Goal: Download file/media

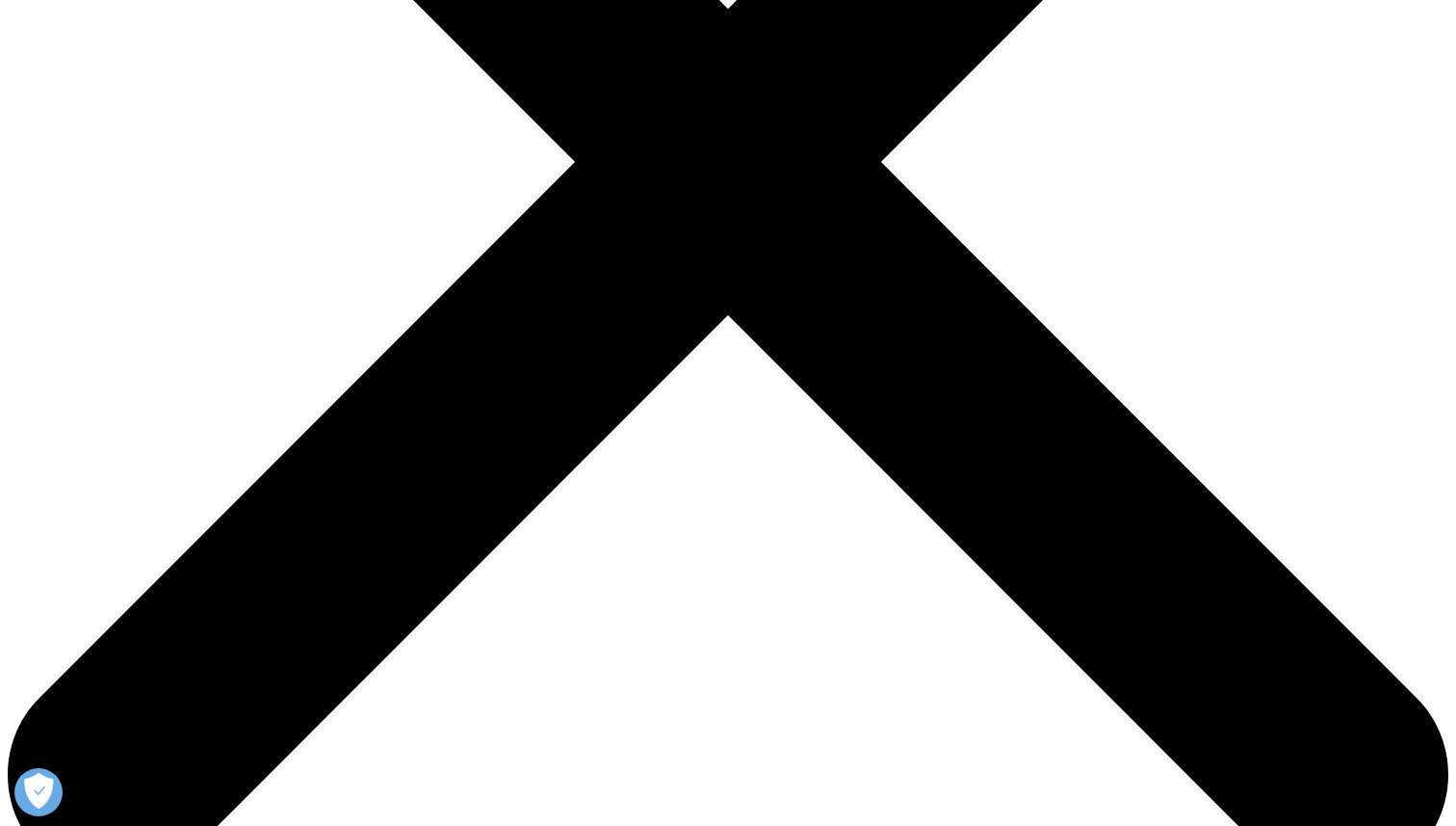
scroll to position [605, 0]
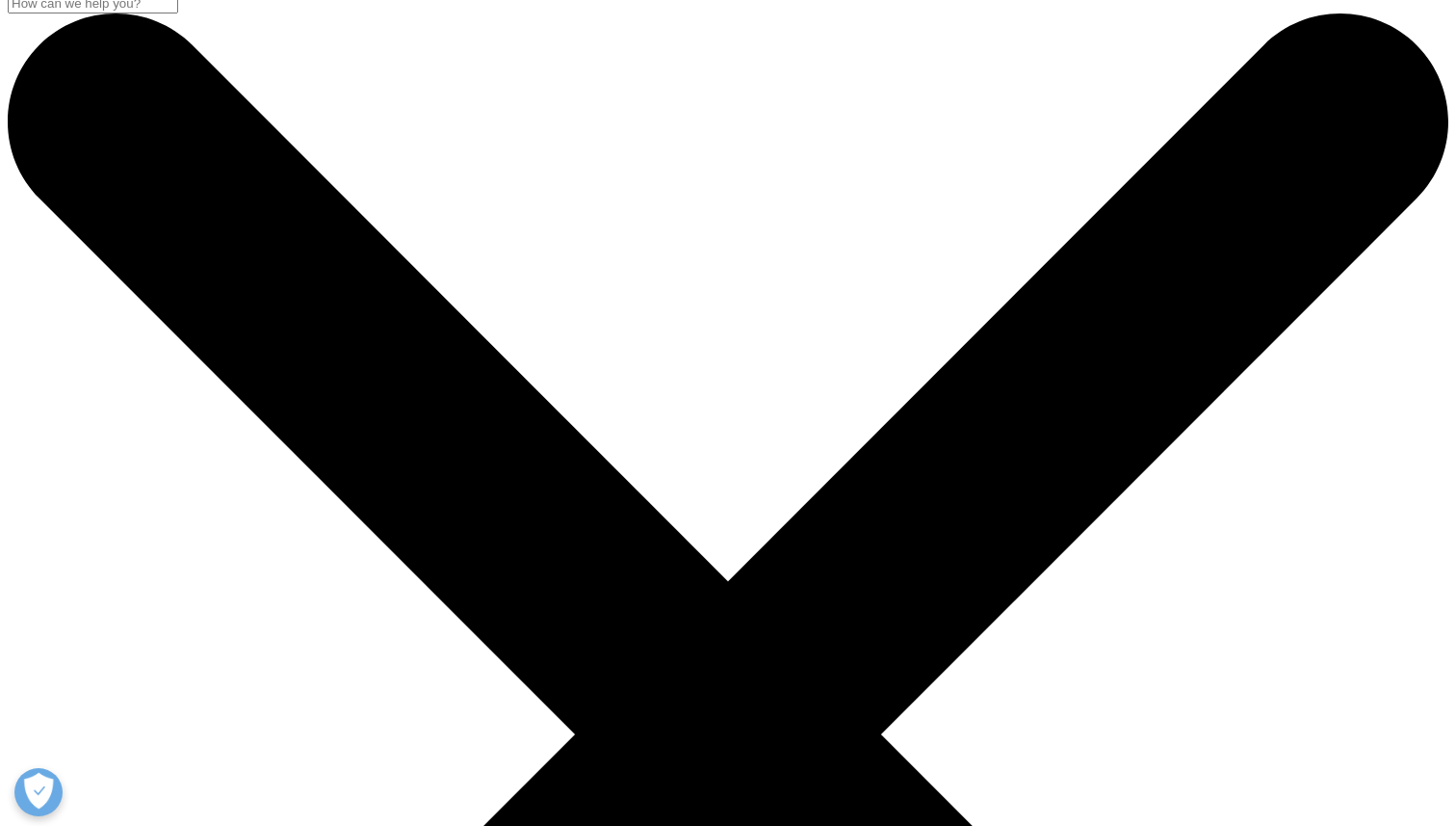
scroll to position [0, 0]
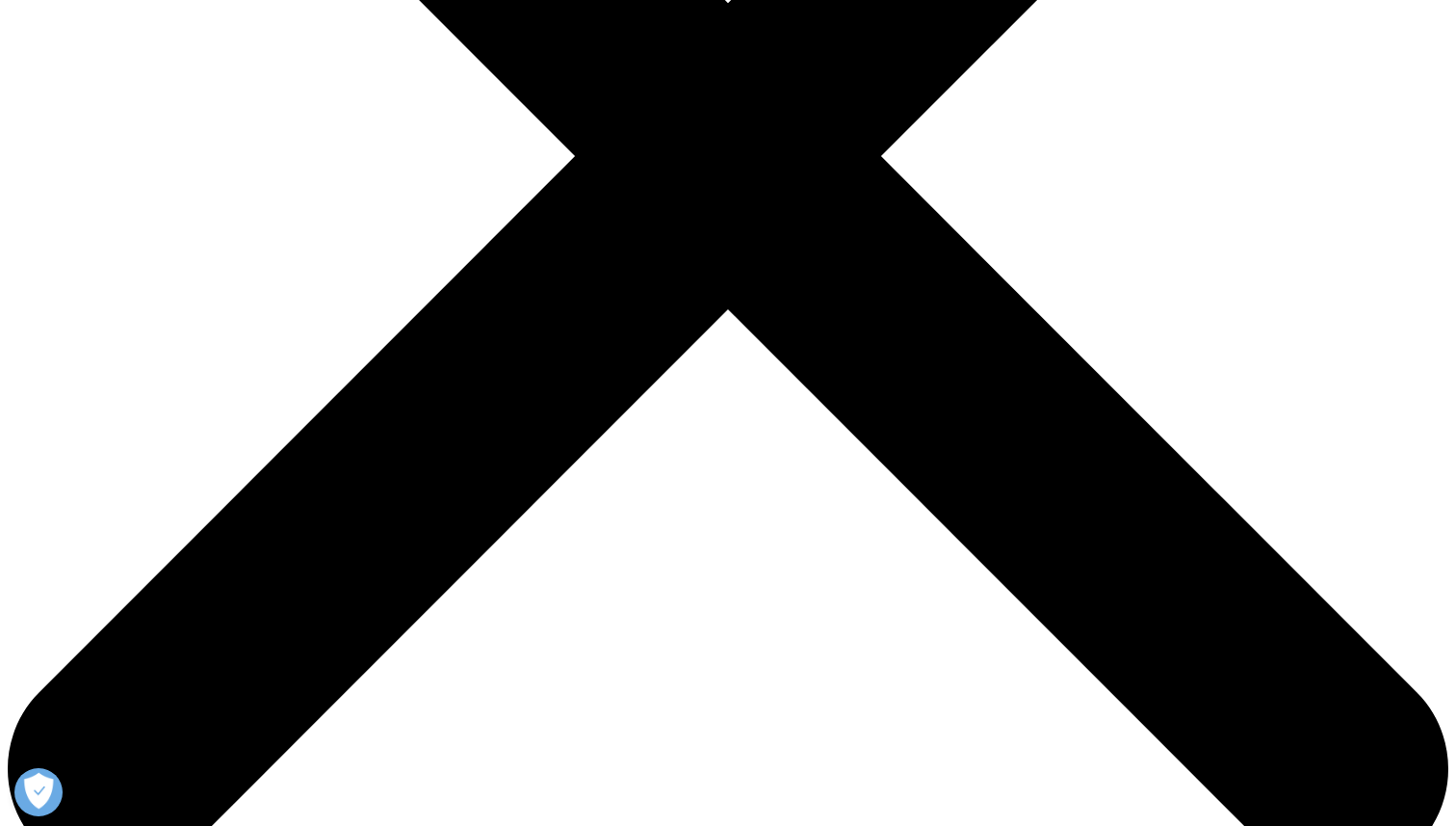
scroll to position [605, 0]
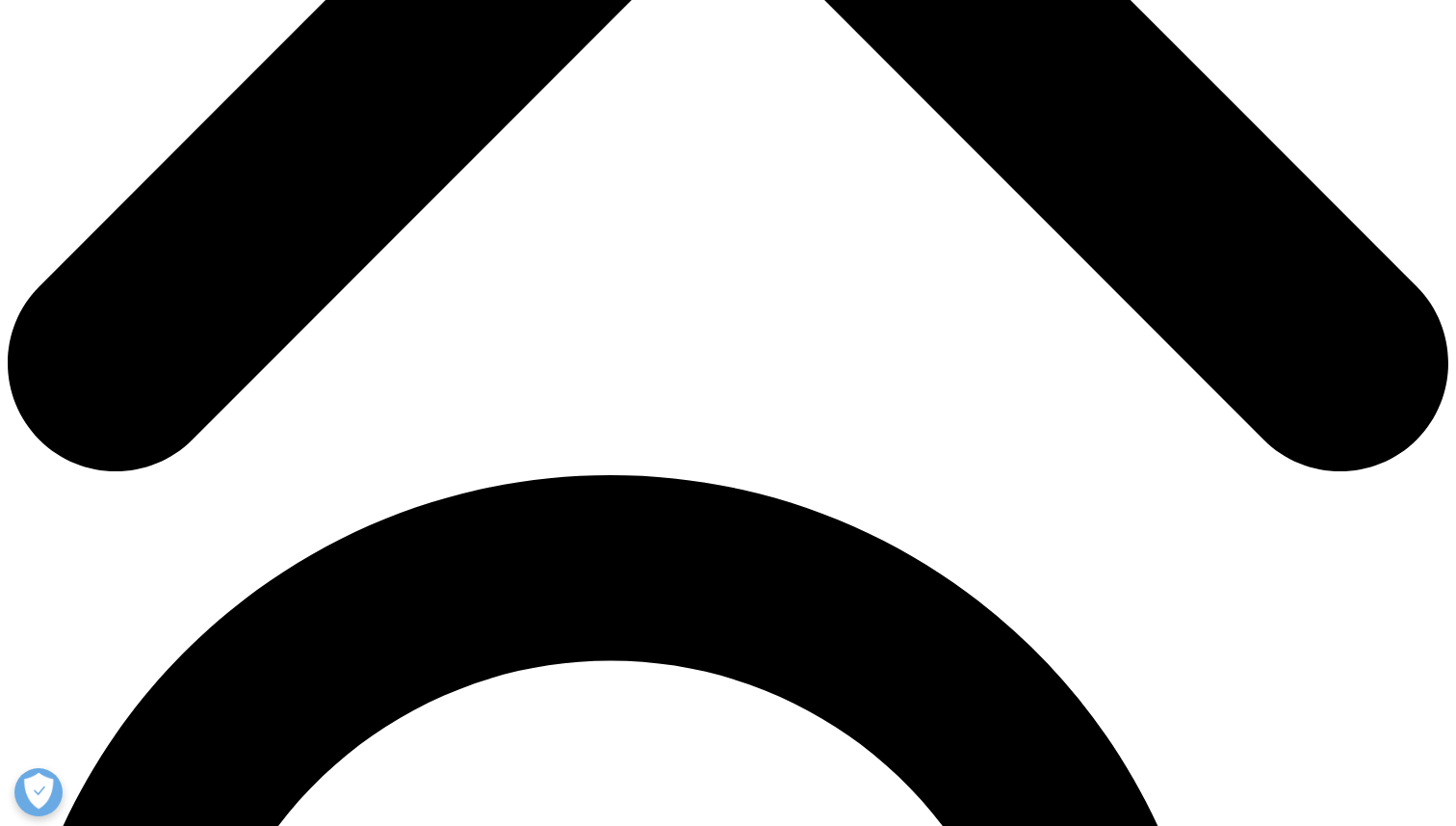
scroll to position [1000, 0]
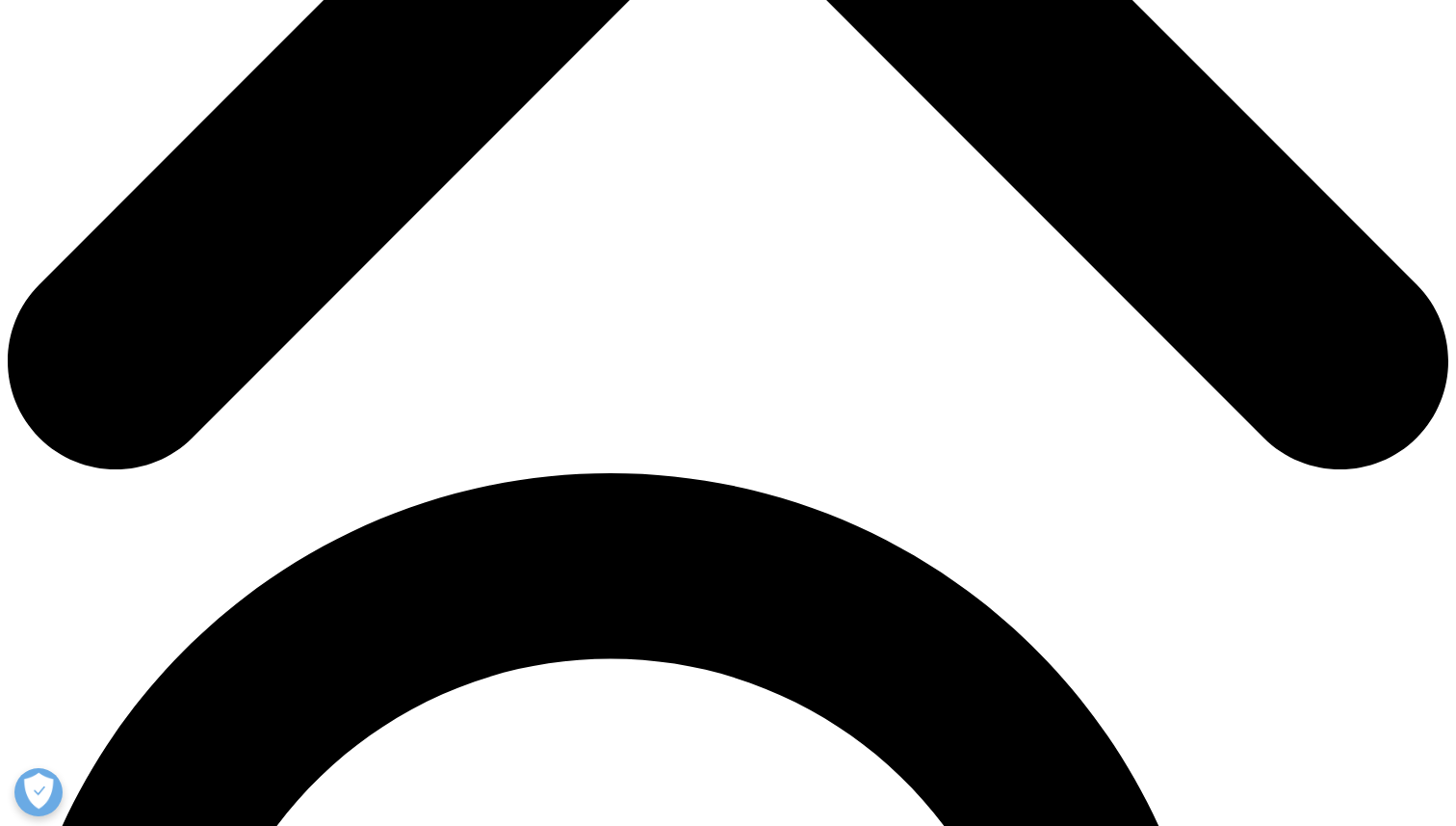
copy h3 "Nahrungsergänzungsmittel"
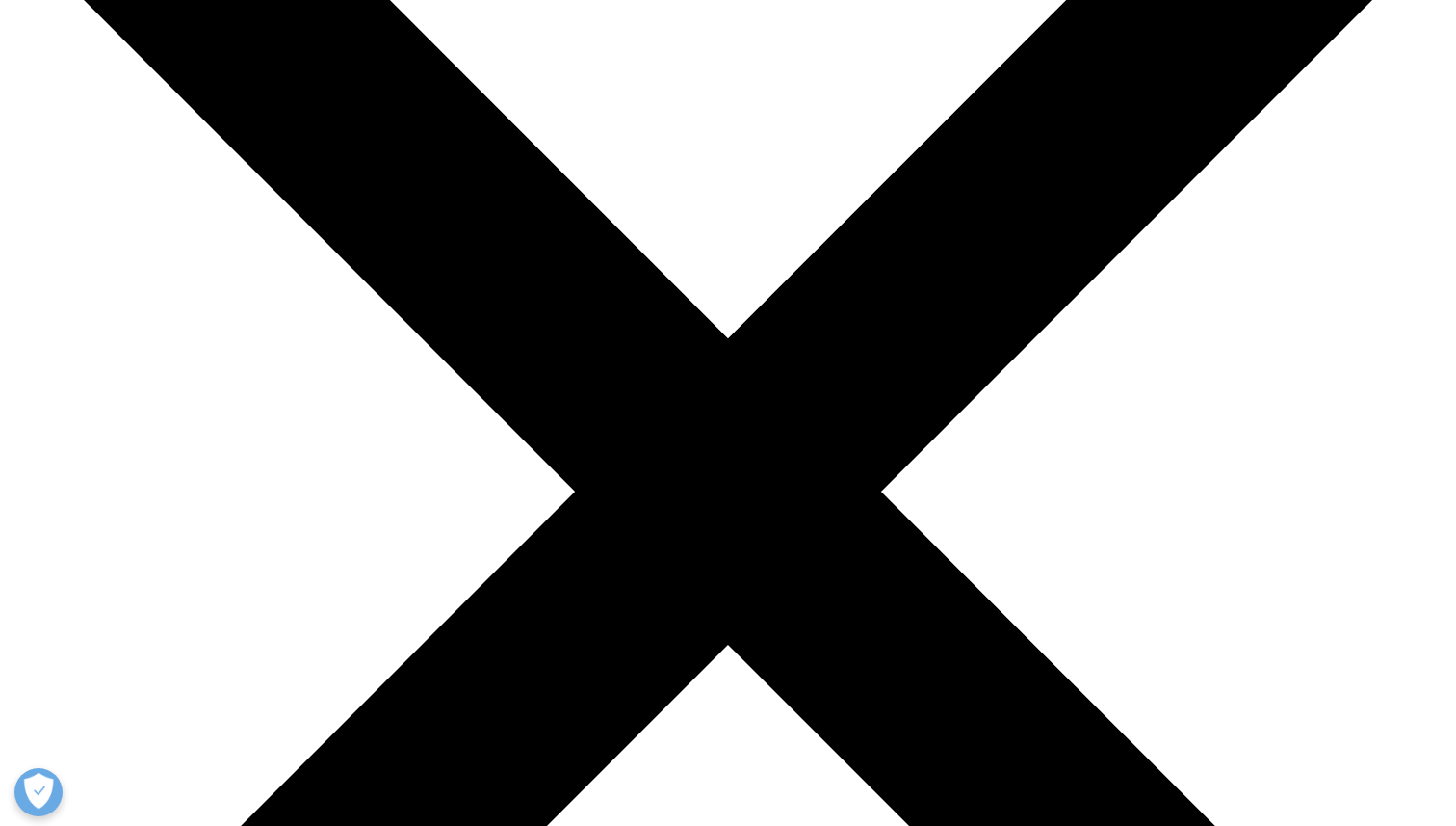
scroll to position [0, 0]
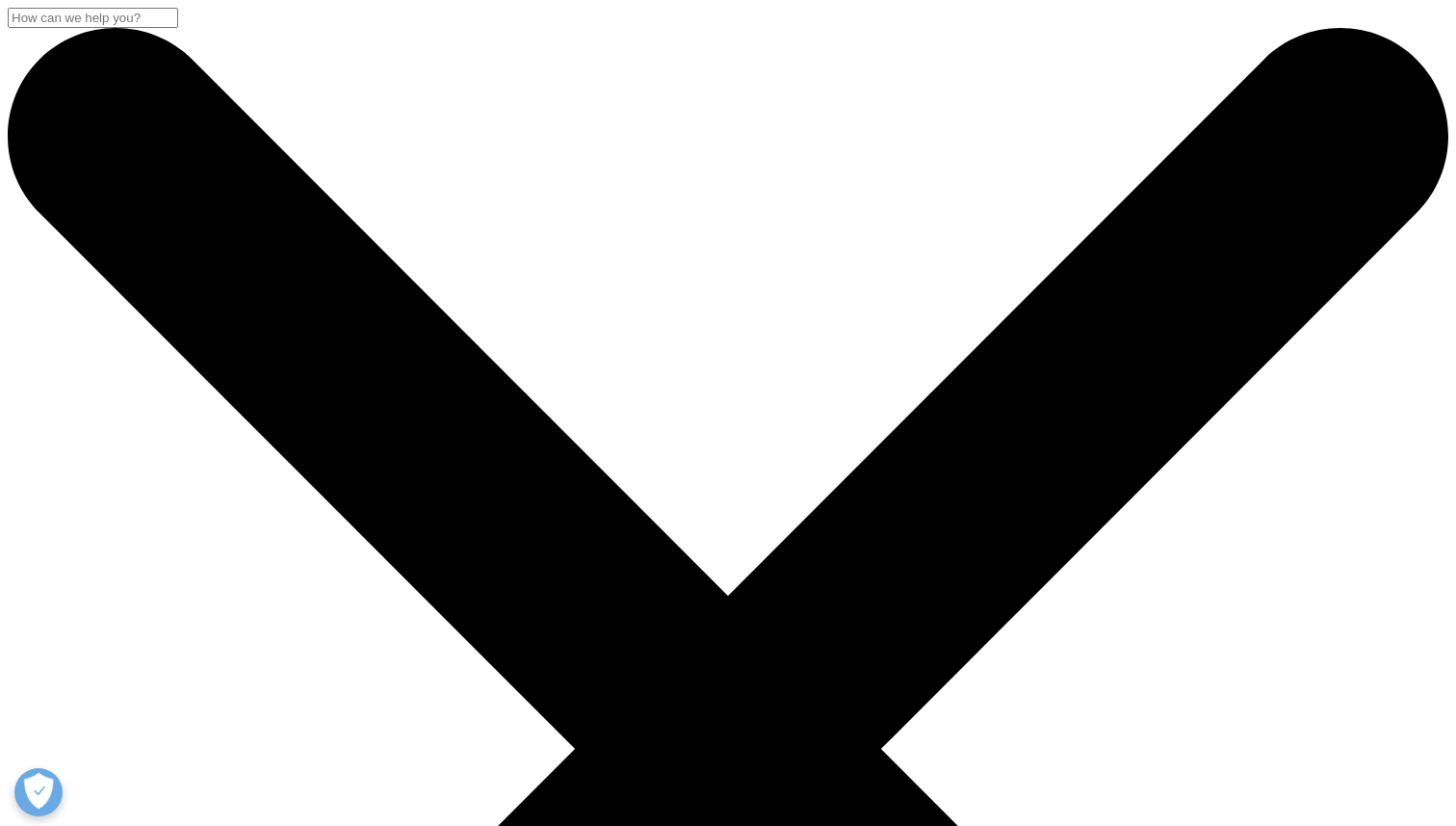
click at [178, 28] on input "Suchen" at bounding box center [93, 18] width 170 height 20
paste input "Nahrungsergänzungsmittel"
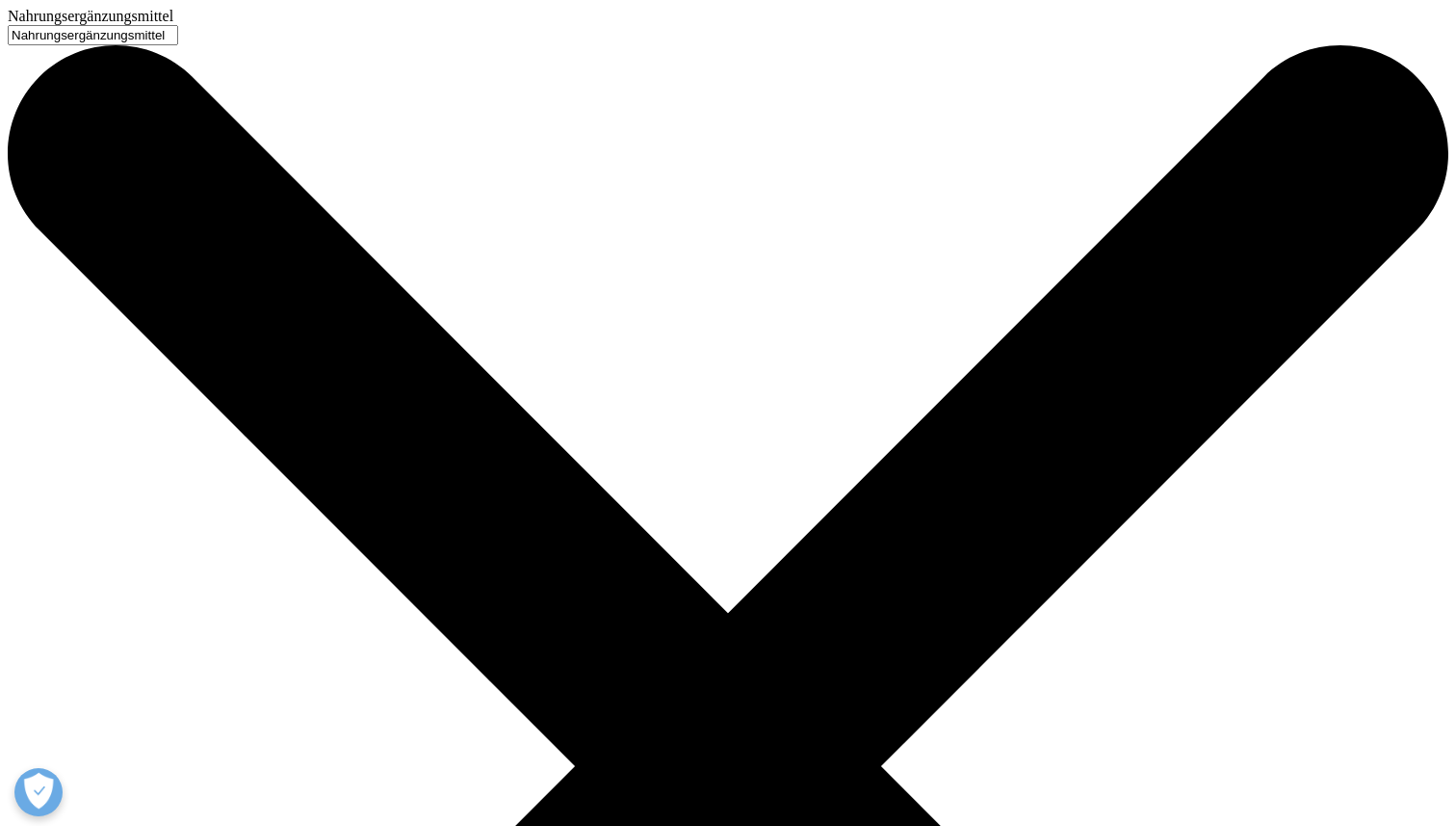
type input "Nahrungsergänzungsmittel"
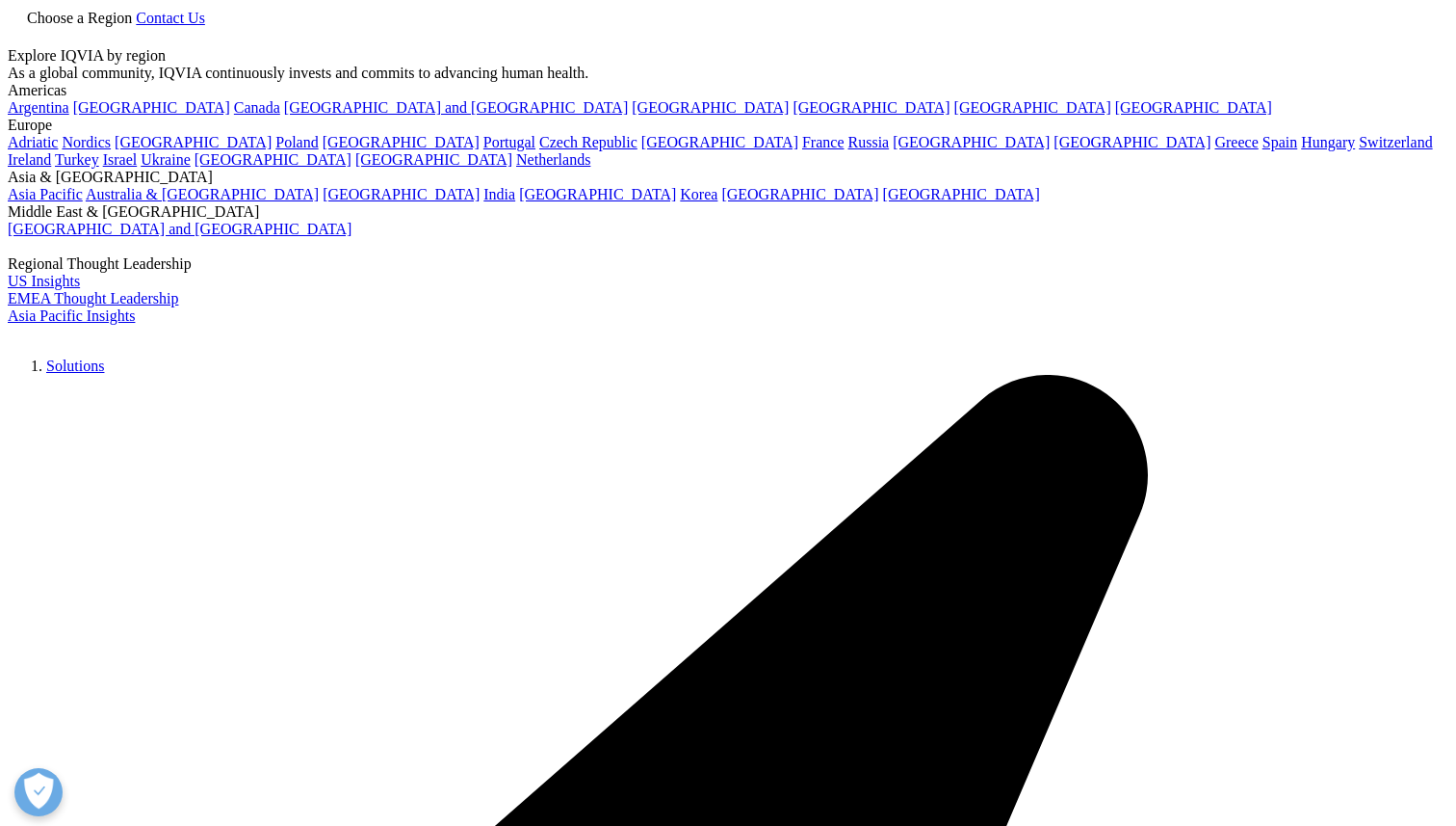
type input "Nahrungsergänzungsmittel"
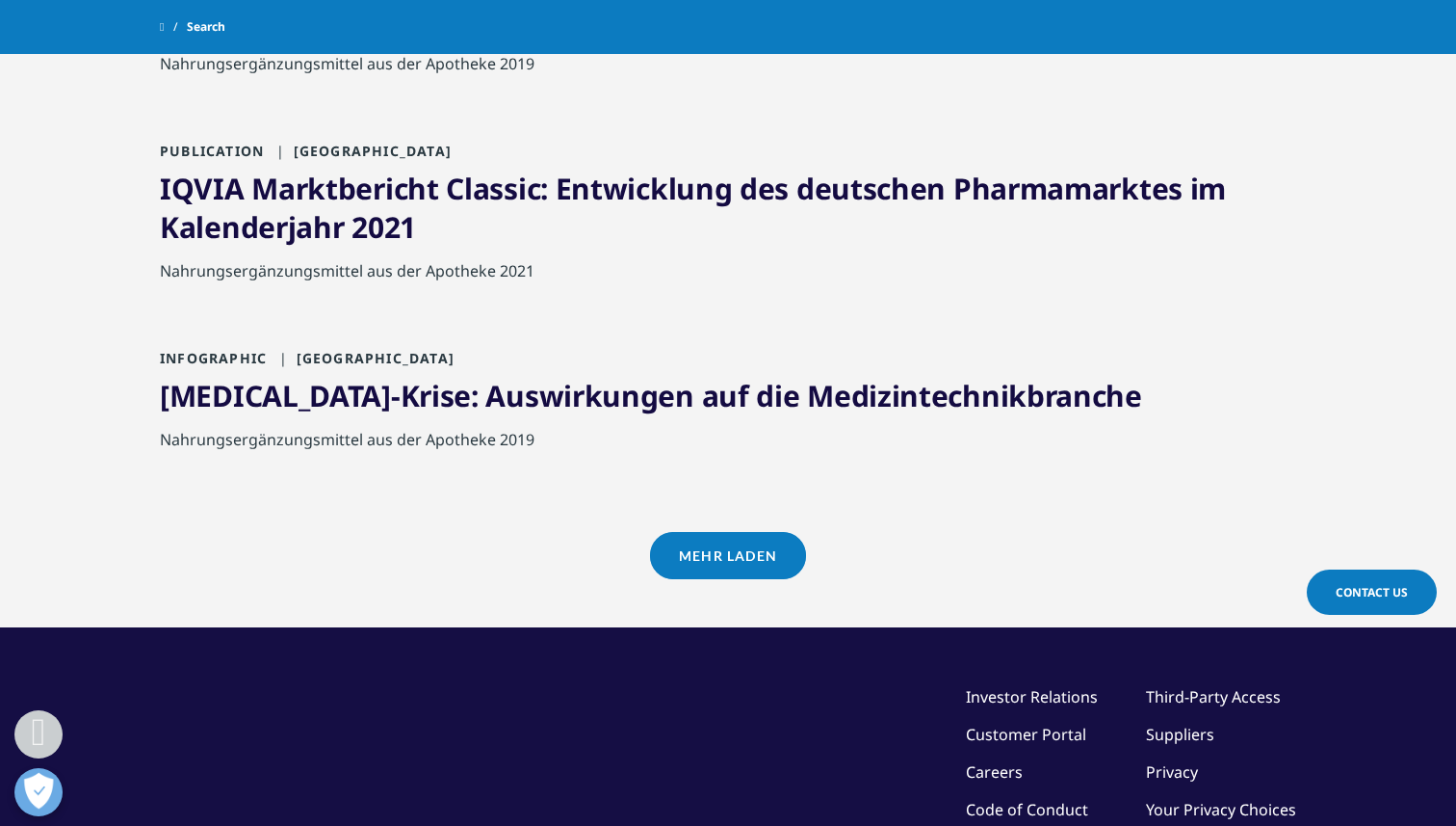
scroll to position [1871, 0]
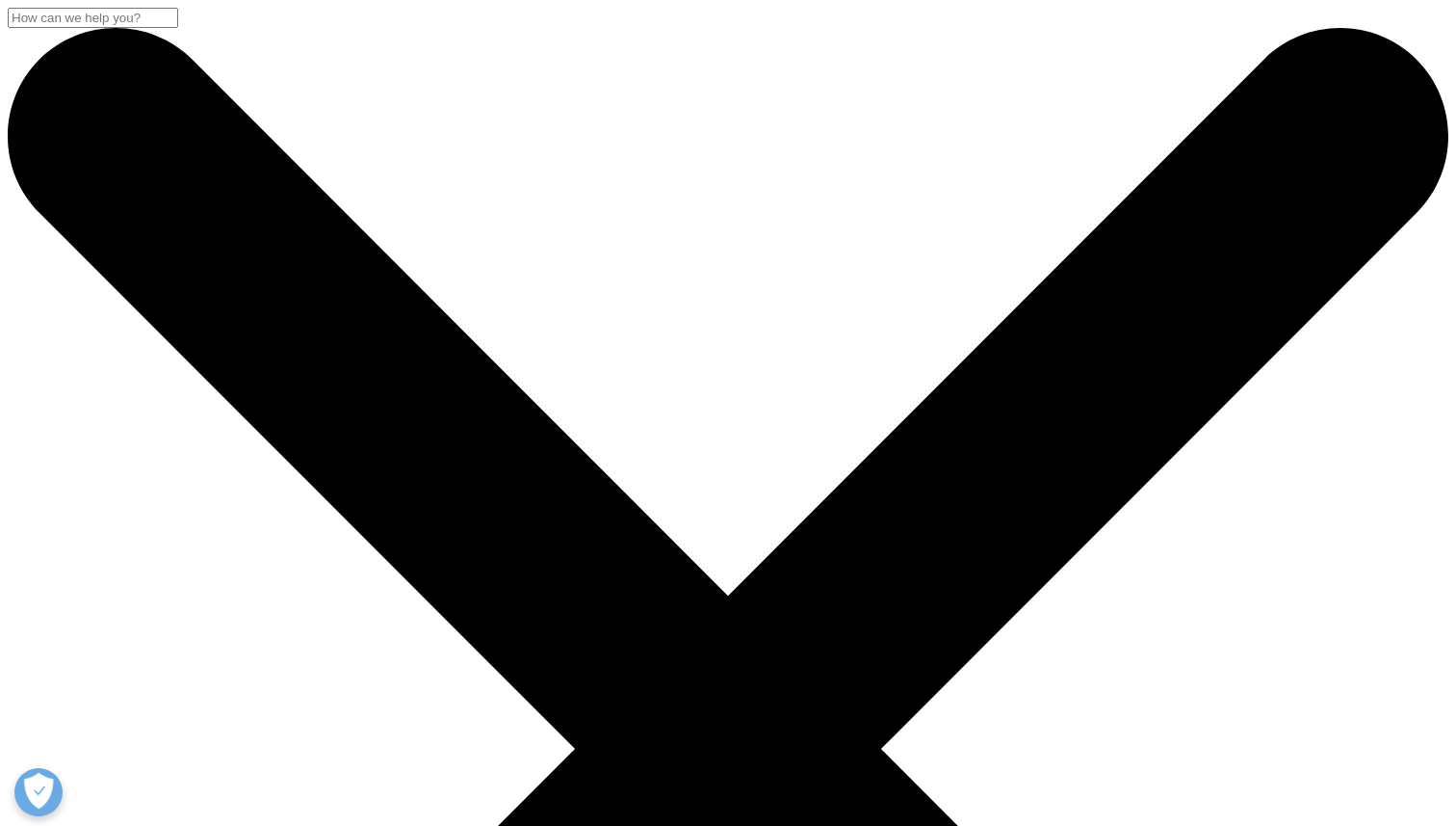
scroll to position [175, 1136]
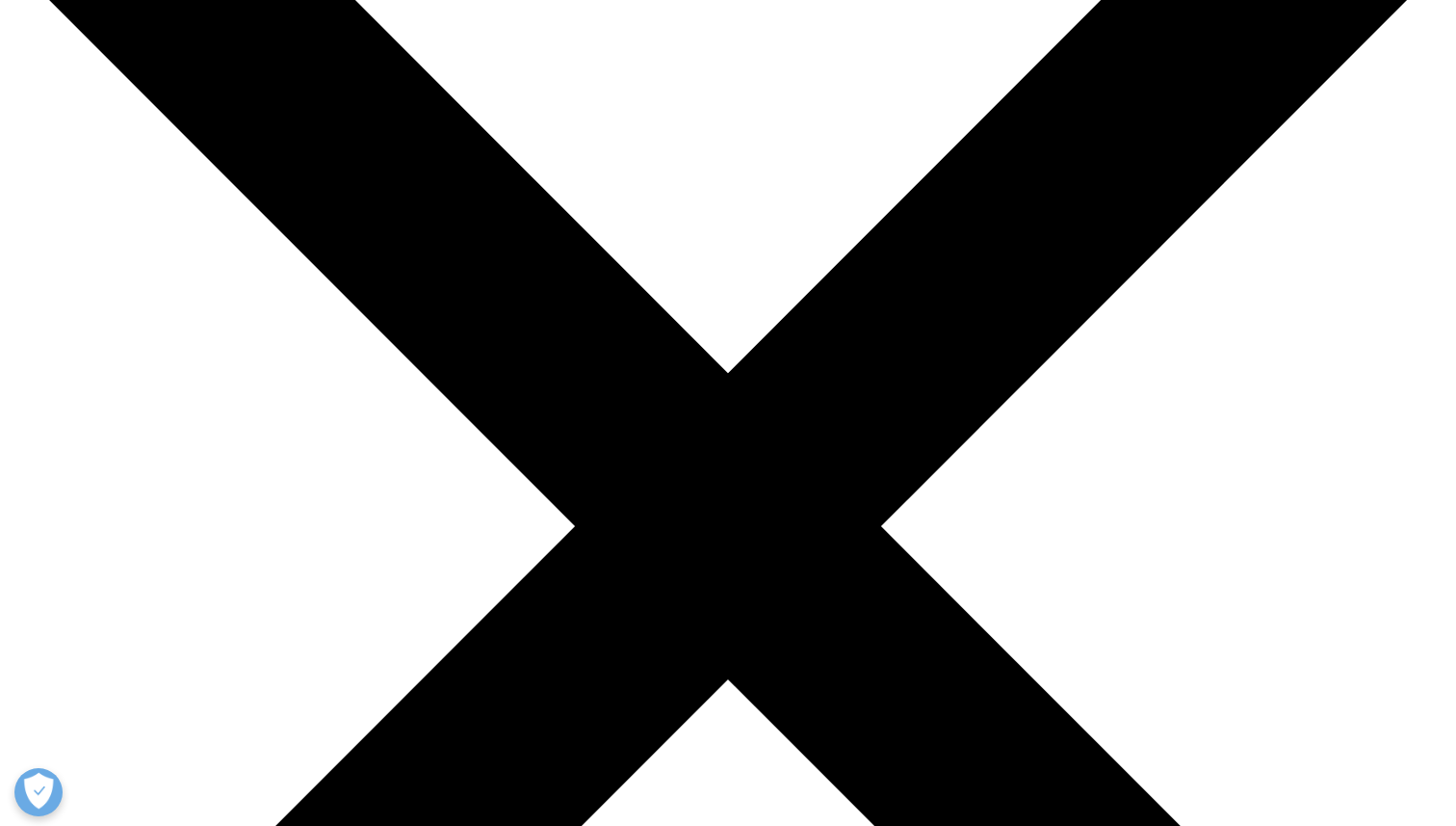
scroll to position [419, 0]
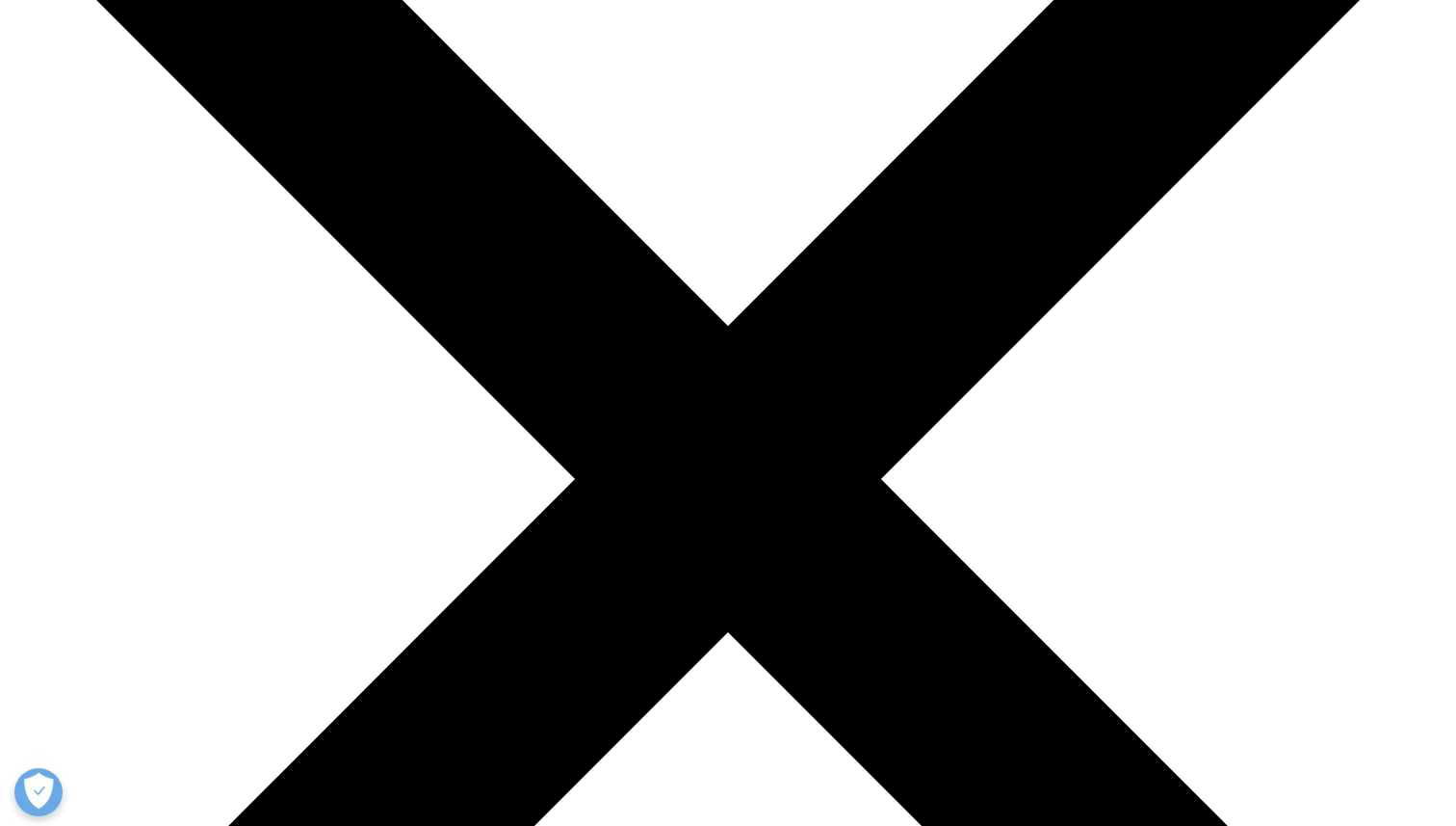
scroll to position [271, 0]
